Goal: Task Accomplishment & Management: Manage account settings

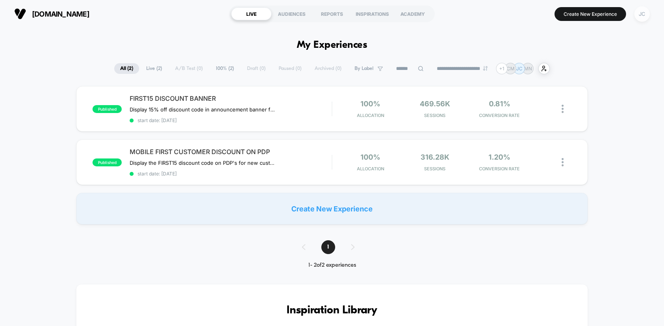
click at [648, 13] on div "JC" at bounding box center [641, 13] width 15 height 15
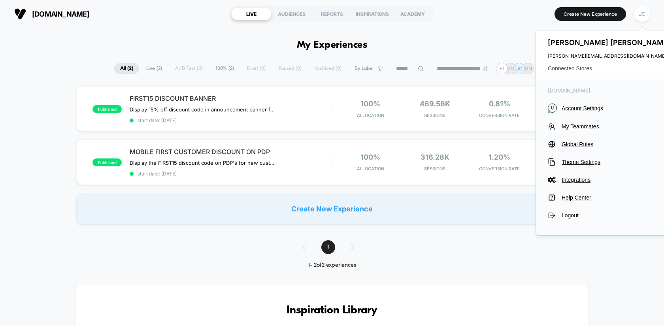
click at [583, 70] on span "Connected Stores" at bounding box center [610, 68] width 125 height 6
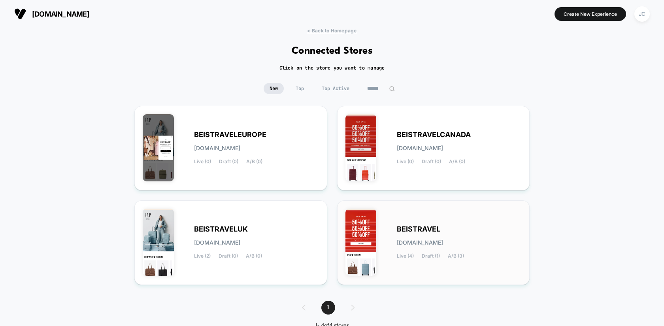
click at [408, 223] on div "BEISTRAVEL [DOMAIN_NAME] Live (4) Draft (1) A/B (3)" at bounding box center [433, 243] width 176 height 68
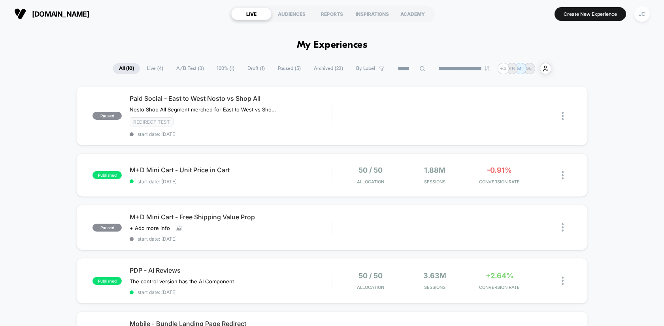
click at [158, 67] on span "Live ( 4 )" at bounding box center [155, 68] width 28 height 11
